Goal: Find specific page/section: Find specific page/section

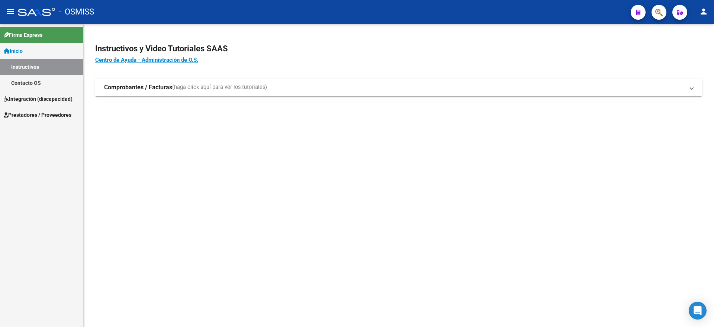
click at [35, 96] on span "Integración (discapacidad)" at bounding box center [38, 99] width 69 height 8
click at [44, 87] on link "Legajos" at bounding box center [41, 83] width 83 height 16
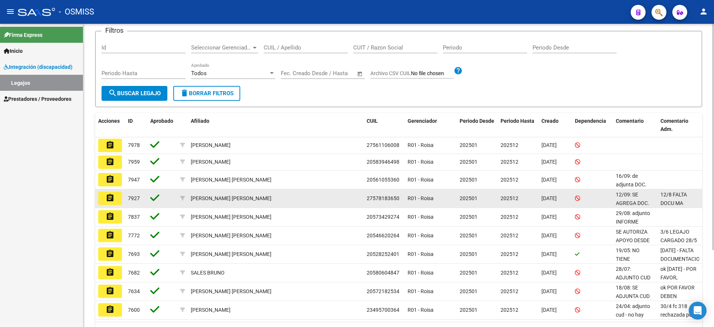
scroll to position [93, 0]
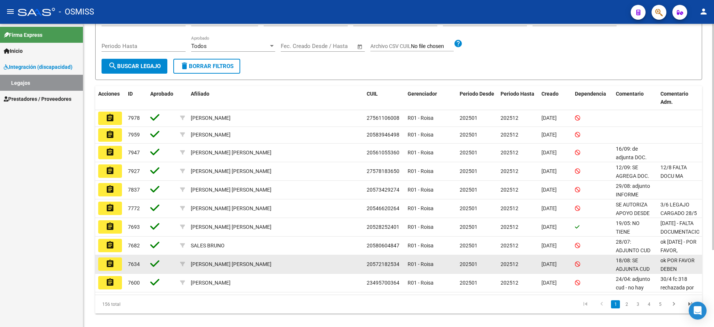
click at [104, 264] on button "assignment" at bounding box center [110, 263] width 24 height 13
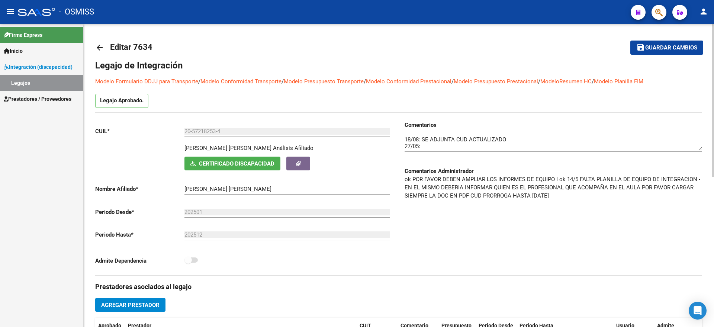
click at [96, 49] on mat-icon "arrow_back" at bounding box center [99, 47] width 9 height 9
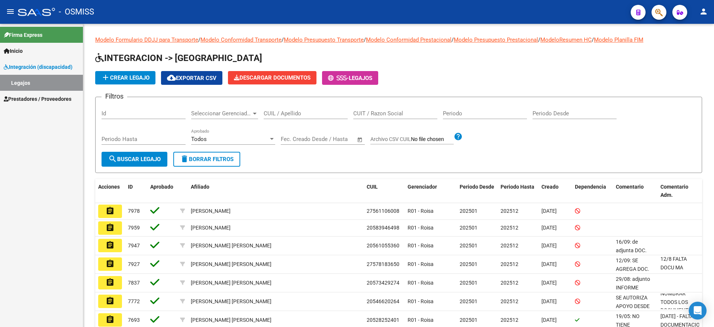
click at [41, 99] on span "Prestadores / Proveedores" at bounding box center [38, 99] width 68 height 8
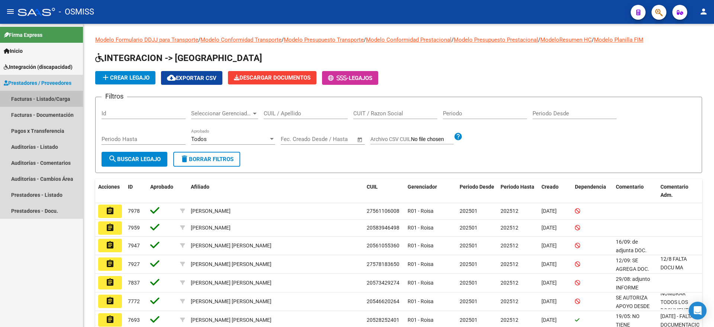
click at [46, 96] on link "Facturas - Listado/Carga" at bounding box center [41, 99] width 83 height 16
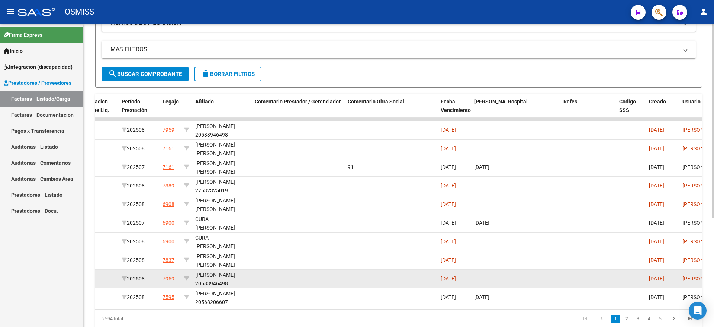
scroll to position [171, 0]
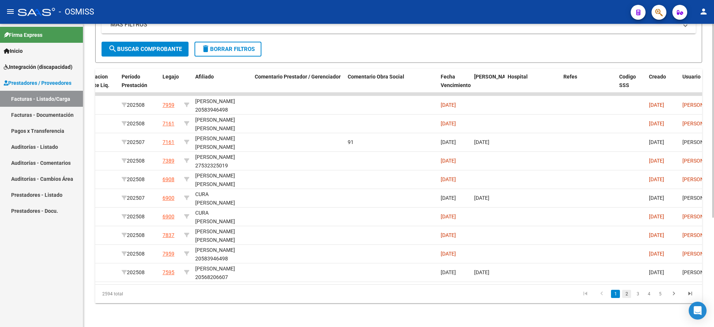
click at [623, 296] on link "2" at bounding box center [626, 294] width 9 height 8
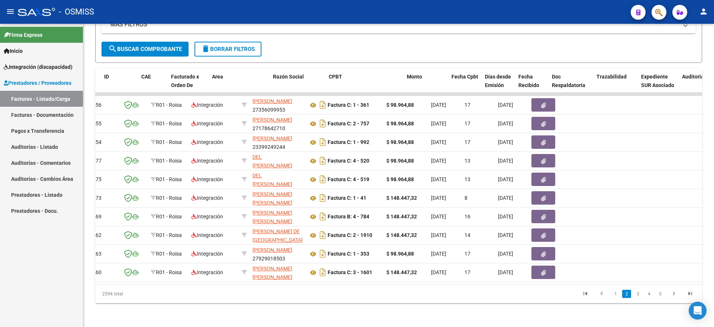
scroll to position [0, 0]
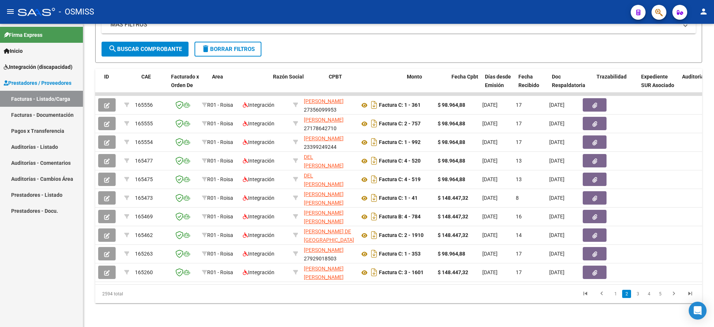
drag, startPoint x: 449, startPoint y: 284, endPoint x: 20, endPoint y: 248, distance: 430.3
click at [22, 250] on mat-sidenav-container "Firma Express Inicio Instructivos Contacto OS Integración (discapacidad) Legajo…" at bounding box center [357, 175] width 714 height 303
